Goal: Connect with others: Connect with other users

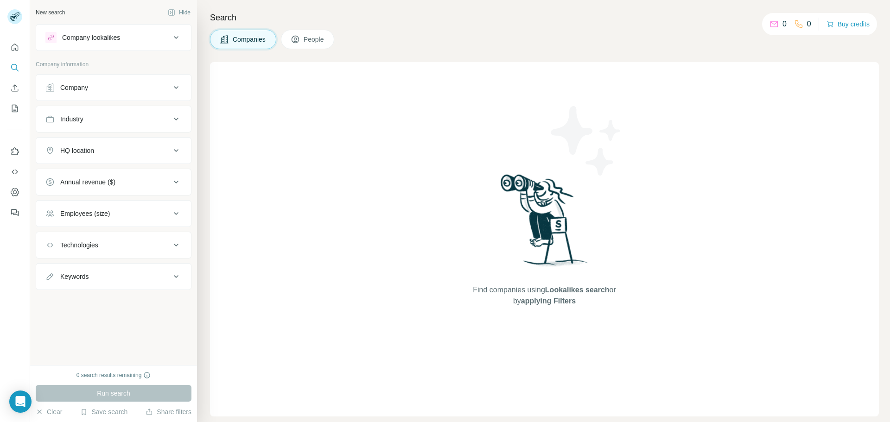
click at [478, 25] on div "Search Companies People Find companies using Lookalikes search or by applying F…" at bounding box center [543, 211] width 693 height 422
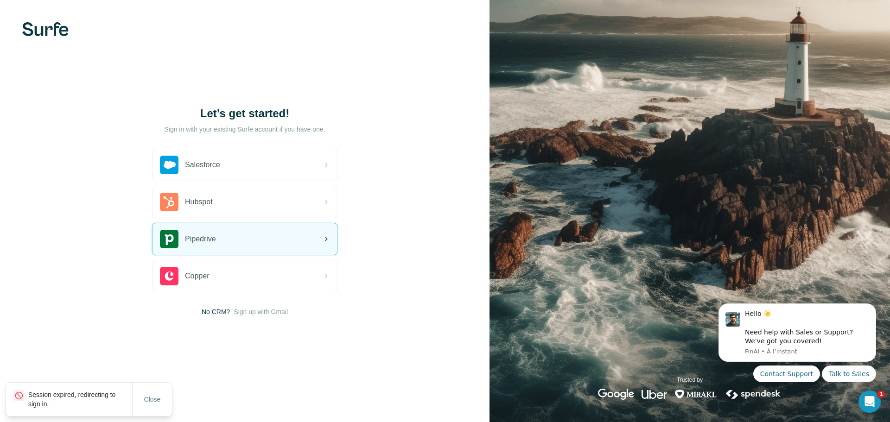
click at [261, 244] on div "Pipedrive" at bounding box center [245, 239] width 185 height 32
